Goal: Task Accomplishment & Management: Use online tool/utility

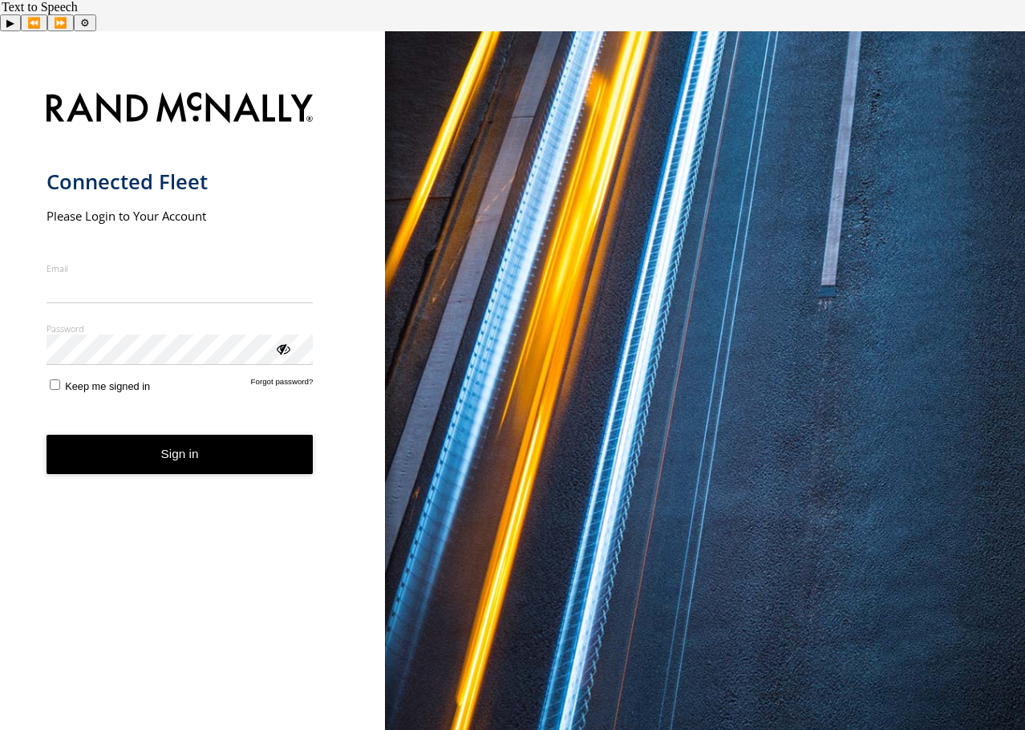
type input "**********"
click at [176, 444] on button "Sign in" at bounding box center [180, 454] width 267 height 39
click at [175, 435] on button "Sign in" at bounding box center [180, 454] width 267 height 39
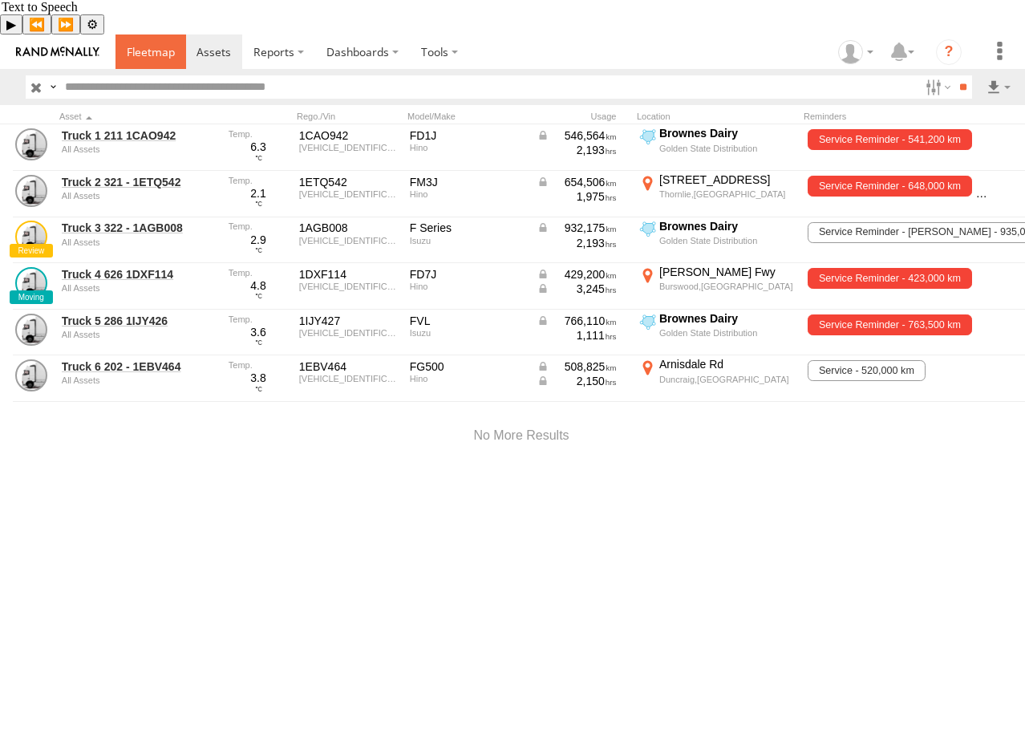
click at [166, 44] on span at bounding box center [151, 51] width 48 height 15
click at [164, 44] on span at bounding box center [151, 51] width 48 height 15
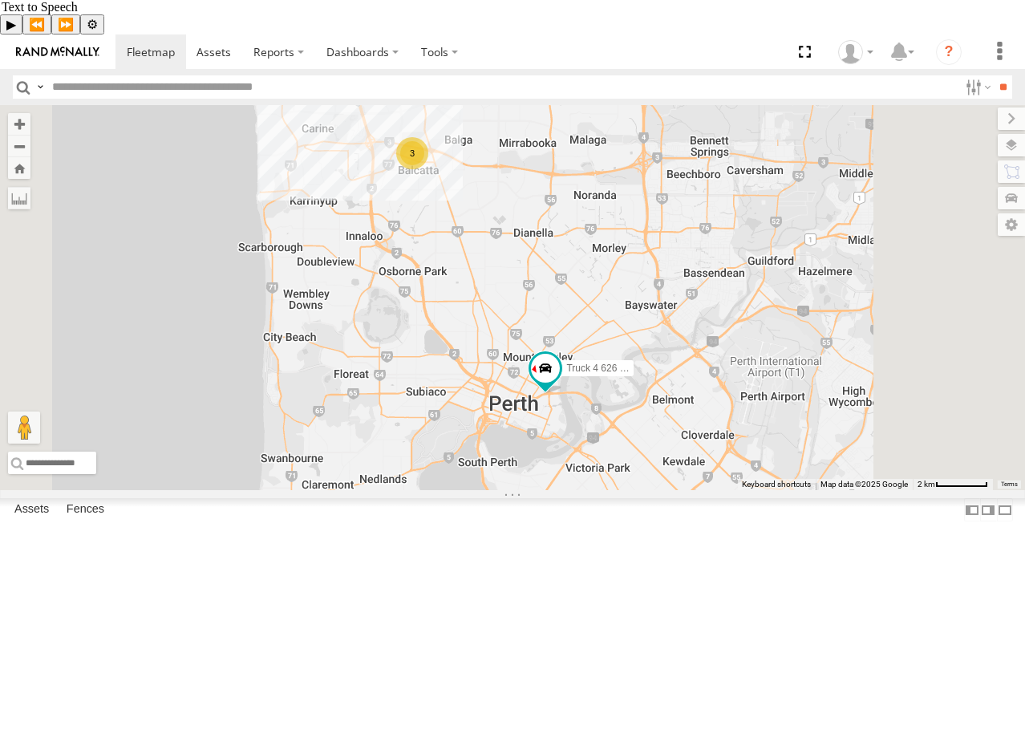
drag, startPoint x: 998, startPoint y: 497, endPoint x: 923, endPoint y: 476, distance: 77.5
click at [923, 476] on div "Truck 4 626 1DXF114 Truck 6 202 - 1EBV464 Truck 2 321 - 1ETQ542 3" at bounding box center [512, 297] width 1025 height 385
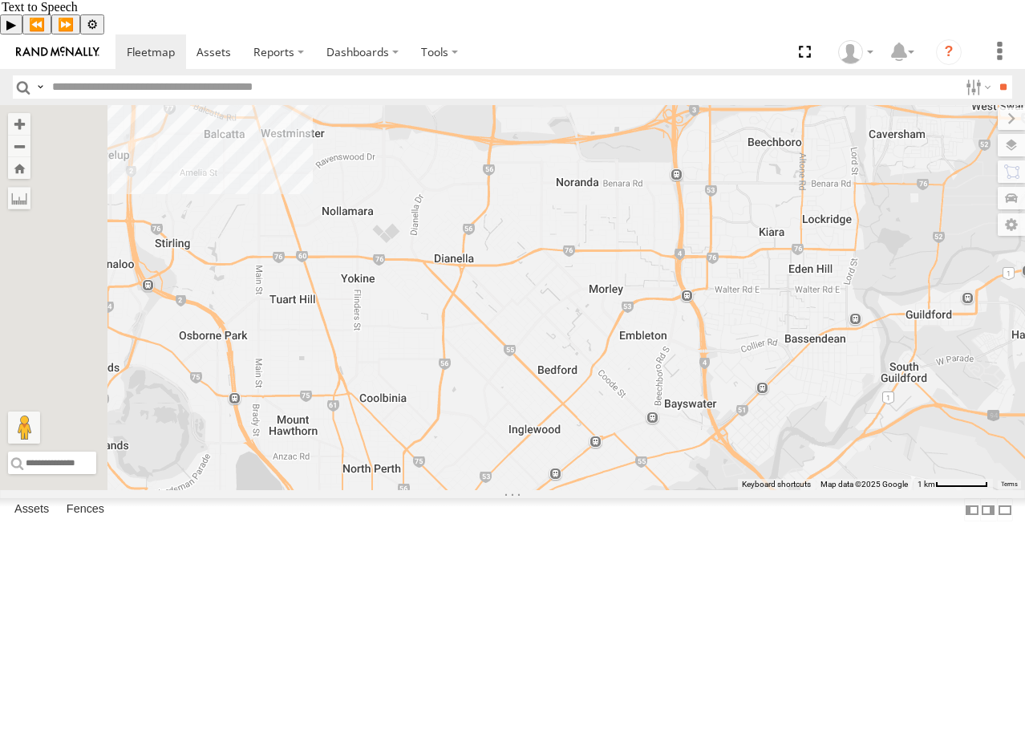
drag, startPoint x: 780, startPoint y: 343, endPoint x: 894, endPoint y: 552, distance: 238.0
click at [894, 490] on div "Truck 4 626 1DXF114 Truck 6 202 - 1EBV464 Truck 2 321 - 1ETQ542" at bounding box center [512, 297] width 1025 height 385
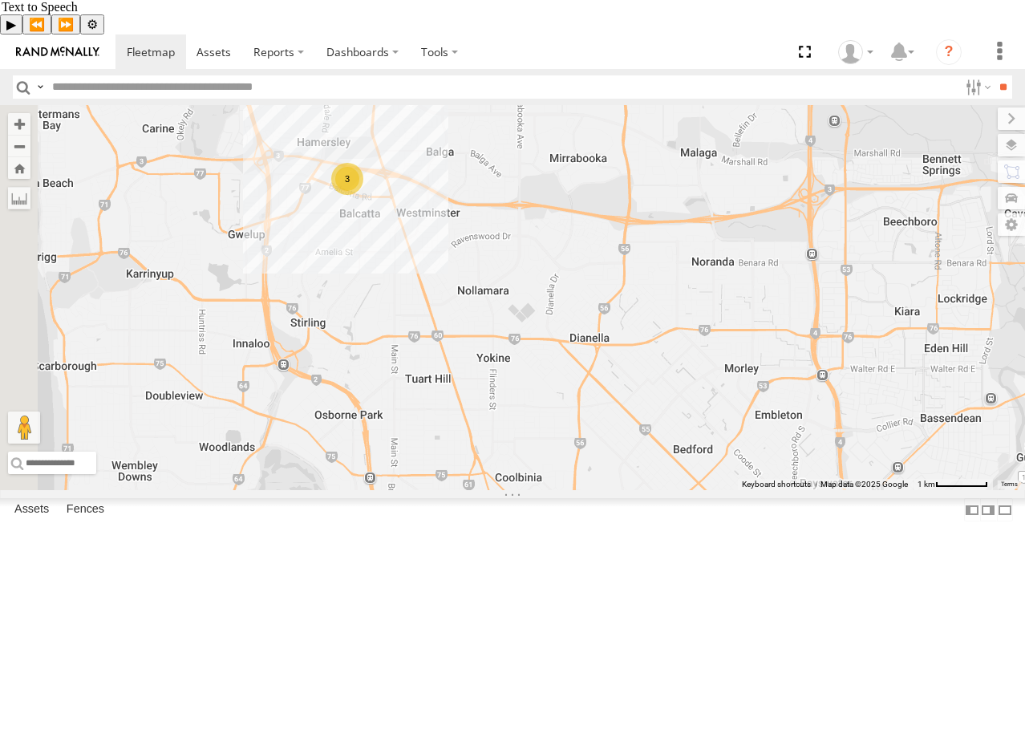
drag, startPoint x: 522, startPoint y: 268, endPoint x: 658, endPoint y: 342, distance: 154.3
click at [658, 342] on div "Truck 4 626 1DXF114 Truck 6 202 - 1EBV464 Truck 2 321 - 1ETQ542 3" at bounding box center [512, 297] width 1025 height 385
